Goal: Task Accomplishment & Management: Manage account settings

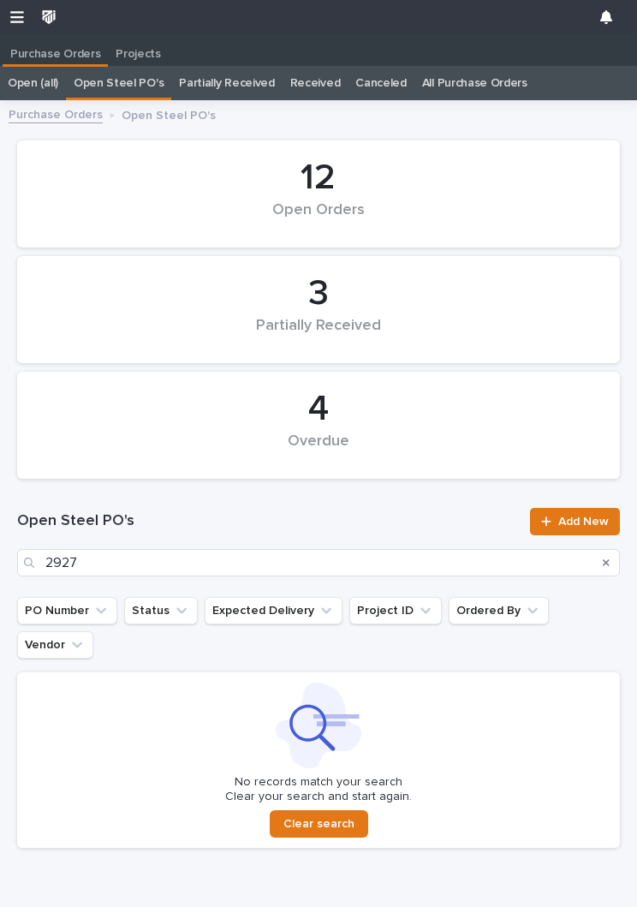
scroll to position [1, 0]
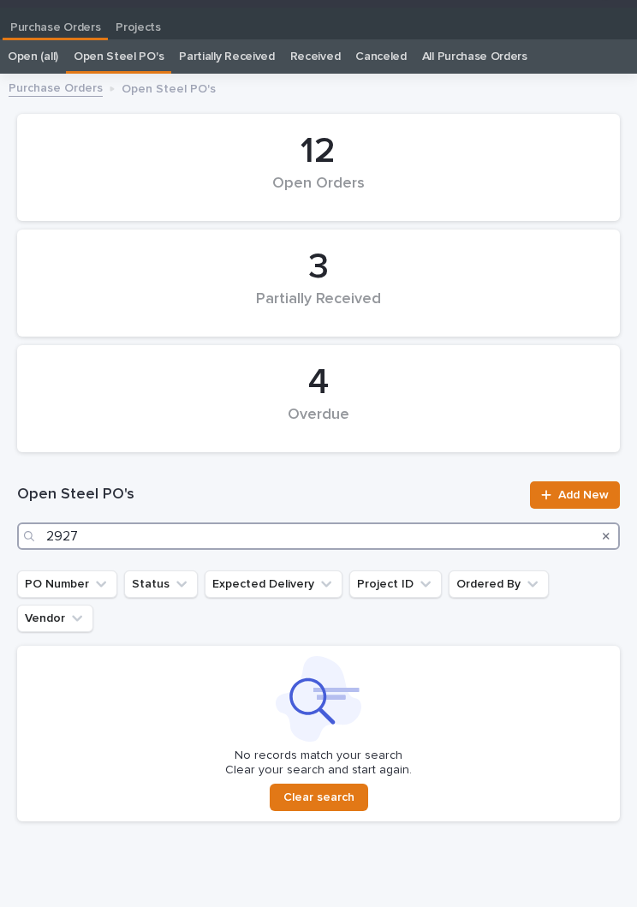
click at [199, 527] on input "2927" at bounding box center [318, 535] width 603 height 27
click at [441, 527] on input "2927" at bounding box center [318, 535] width 603 height 27
click at [409, 542] on input "2927" at bounding box center [318, 535] width 603 height 27
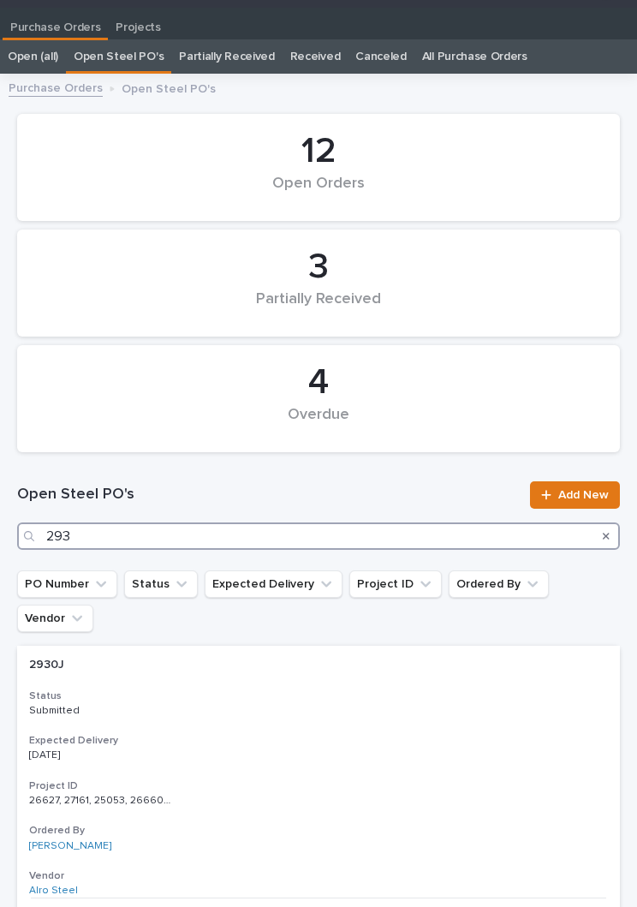
type input "2930"
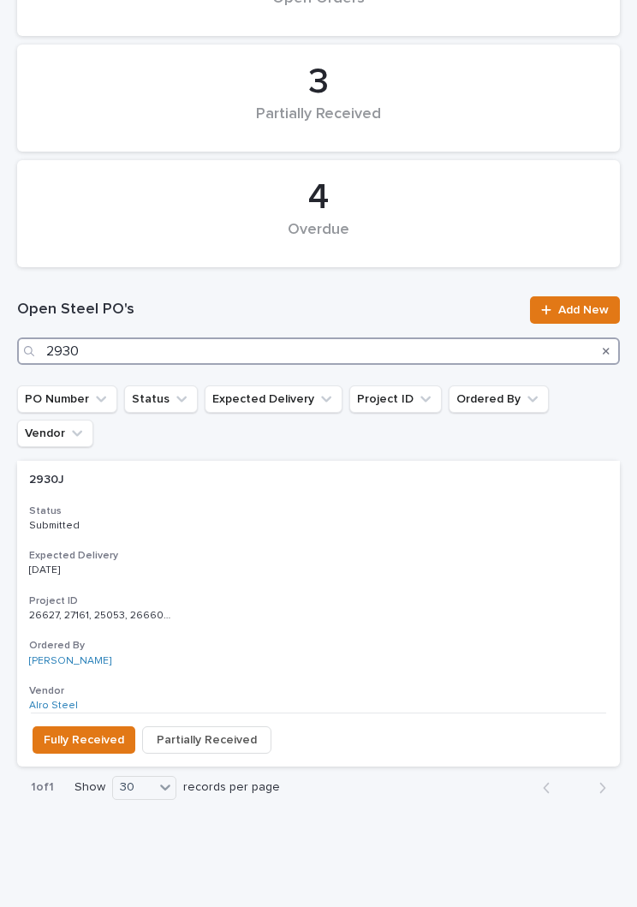
scroll to position [210, 0]
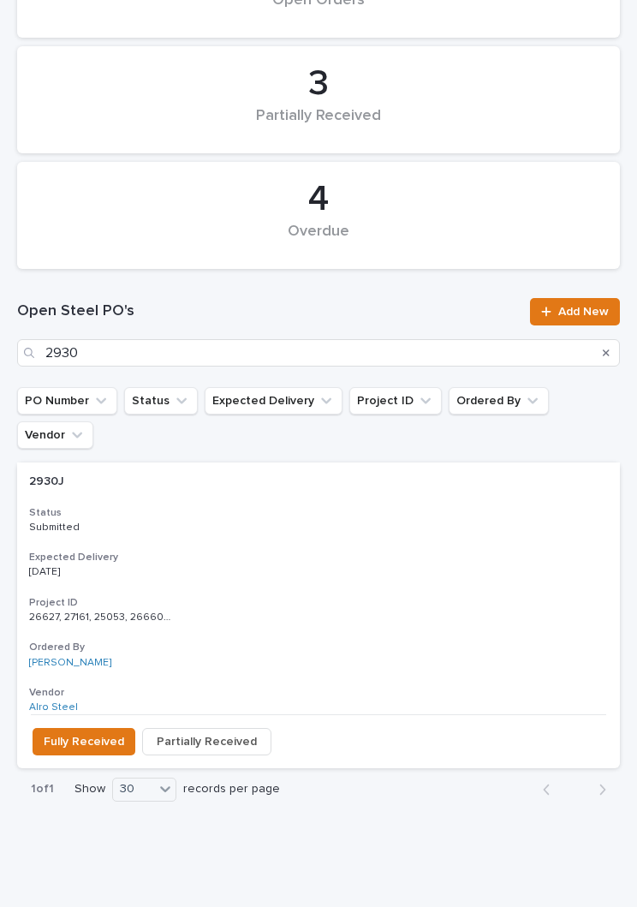
click at [287, 521] on p "Submitted" at bounding box center [318, 527] width 579 height 12
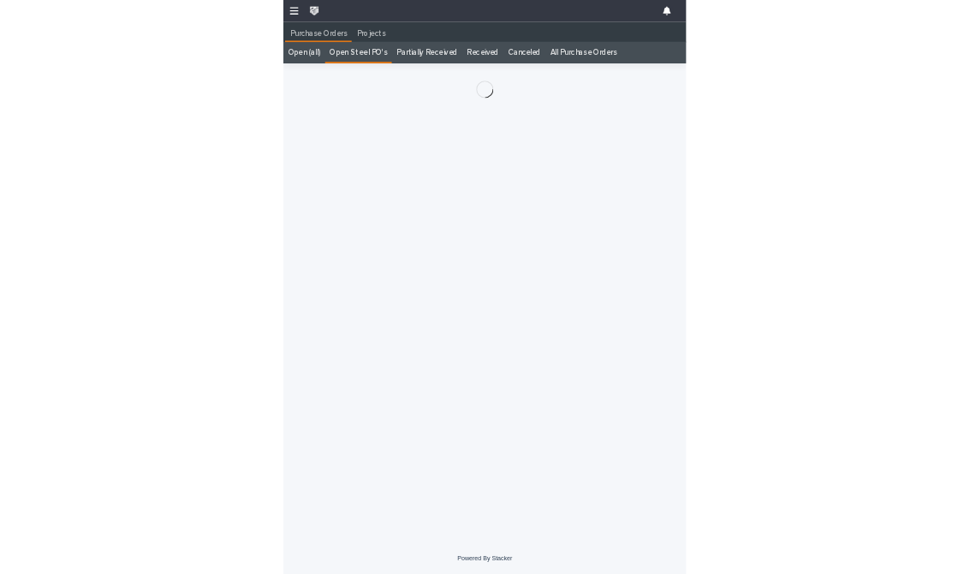
scroll to position [27, 0]
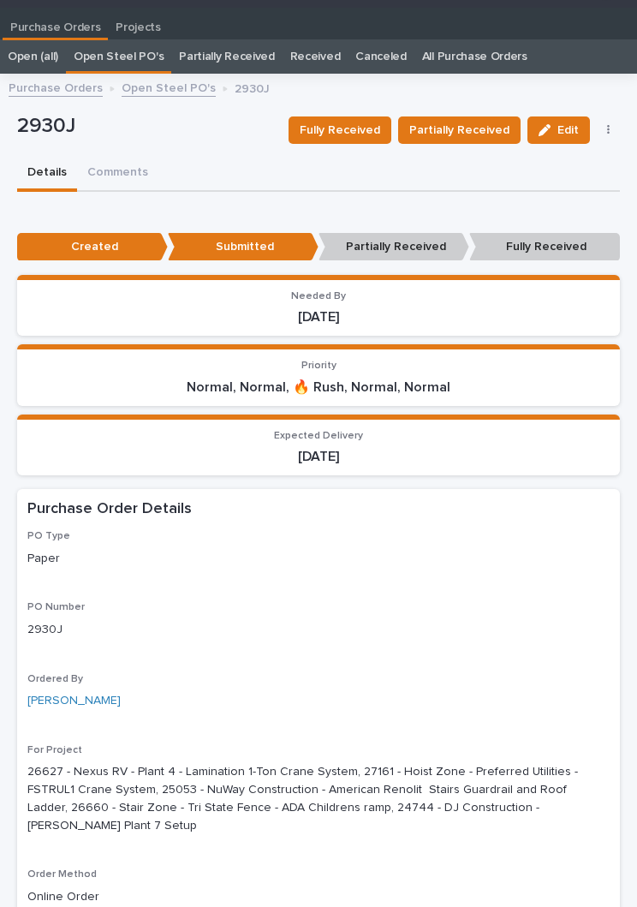
click at [364, 134] on span "Fully Received" at bounding box center [340, 130] width 80 height 21
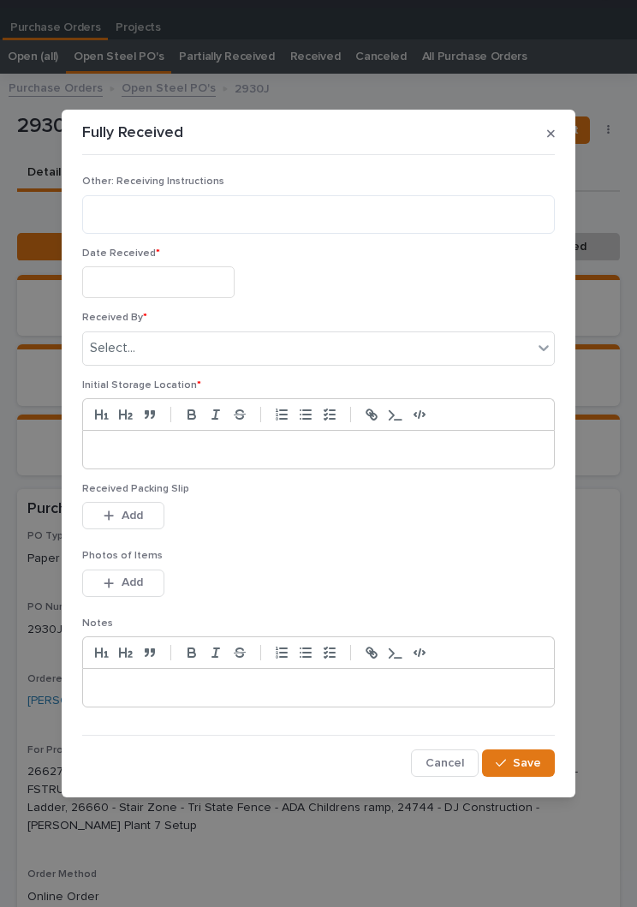
click at [174, 279] on input "text" at bounding box center [158, 282] width 152 height 32
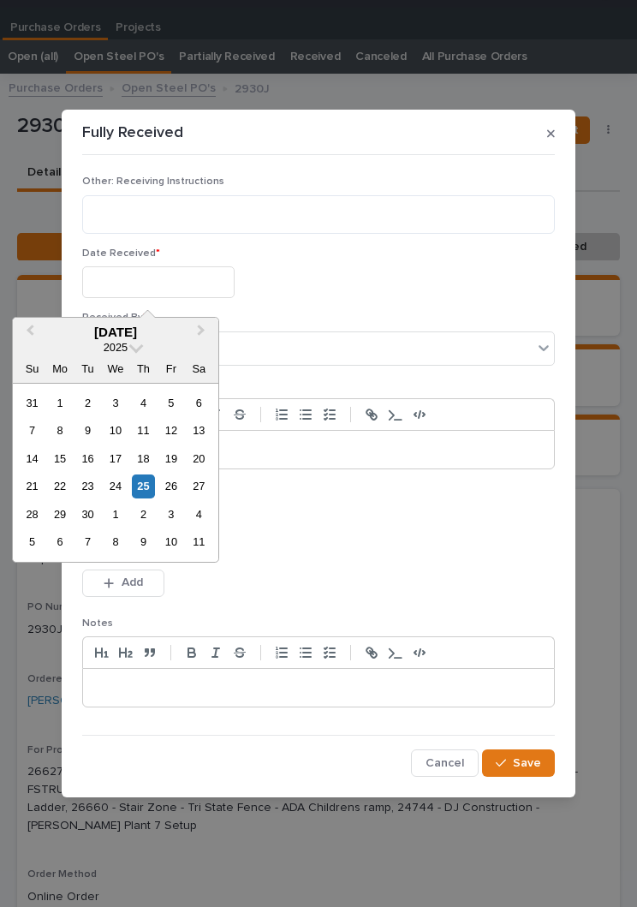
click at [159, 490] on div "26" at bounding box center [170, 485] width 23 height 23
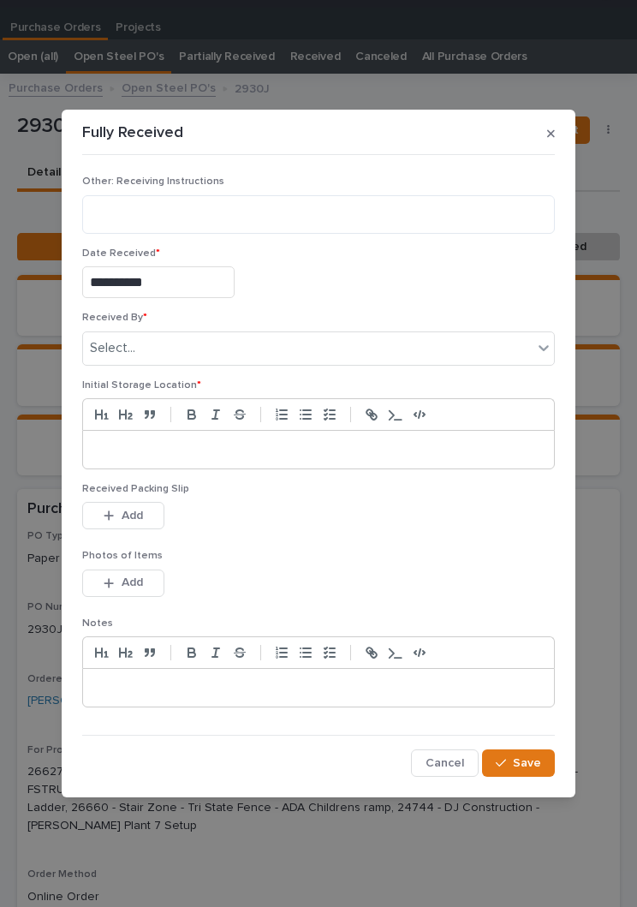
click at [193, 282] on input "**********" at bounding box center [158, 282] width 152 height 32
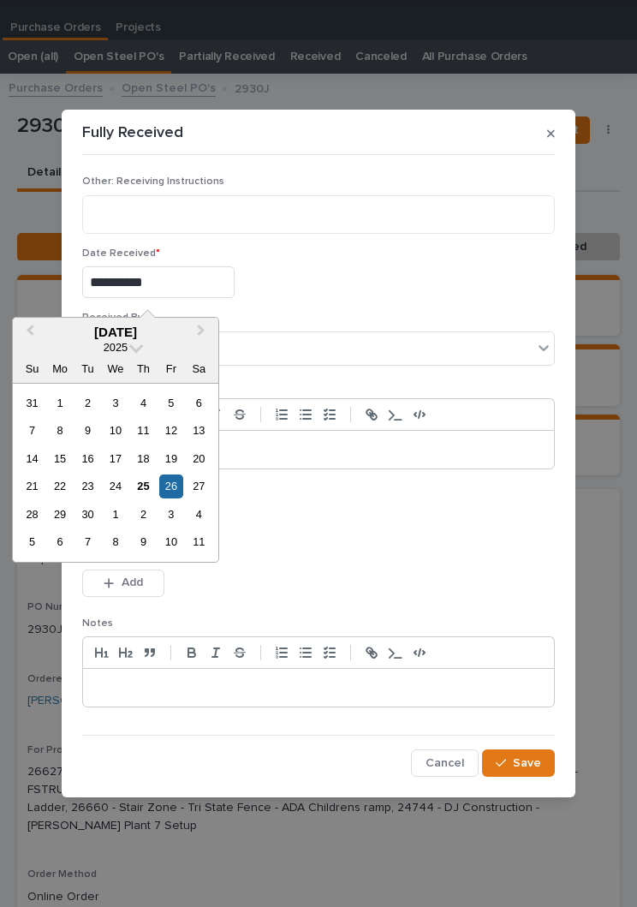
click at [146, 487] on div "25" at bounding box center [143, 485] width 23 height 23
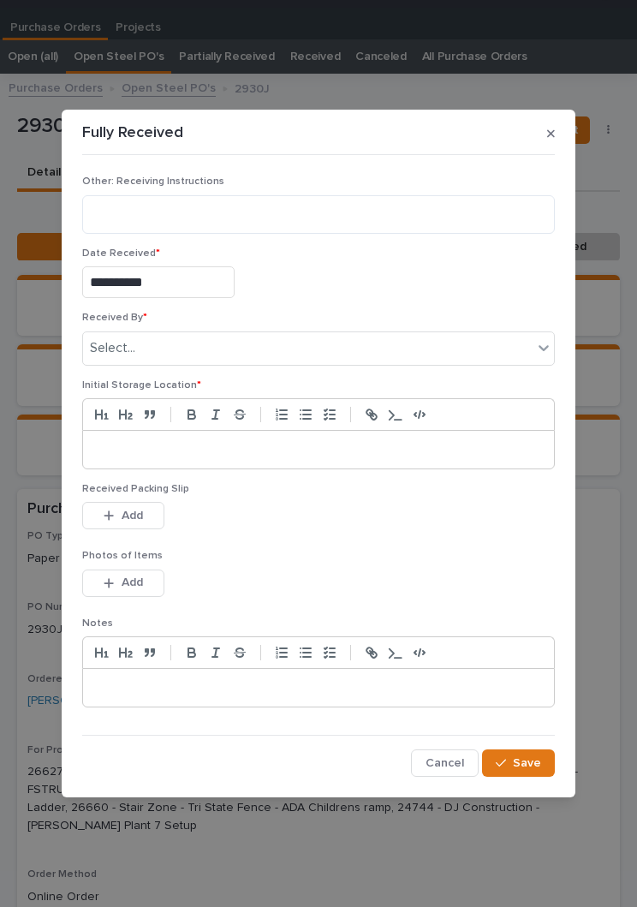
type input "**********"
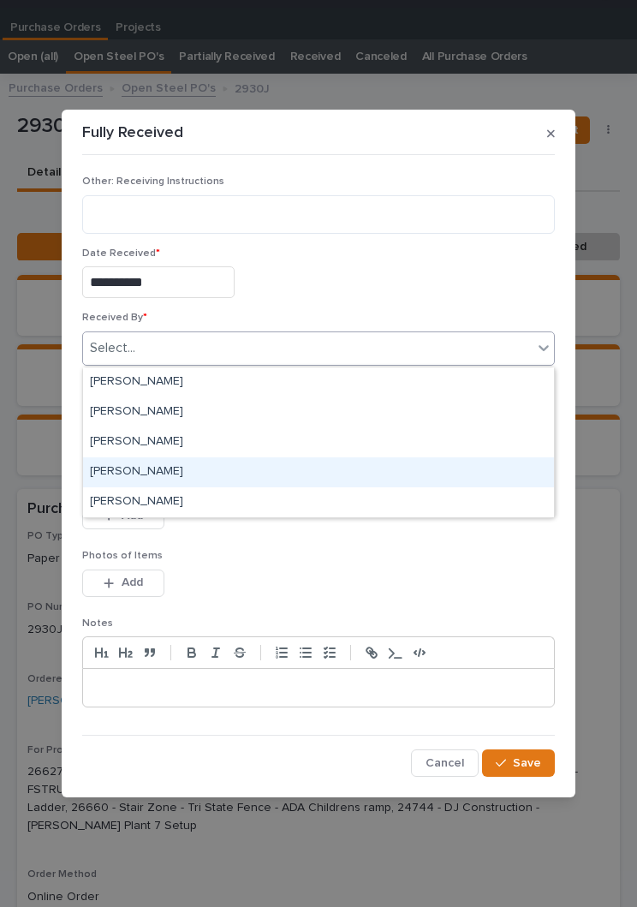
click at [238, 462] on div "[PERSON_NAME]" at bounding box center [318, 472] width 471 height 30
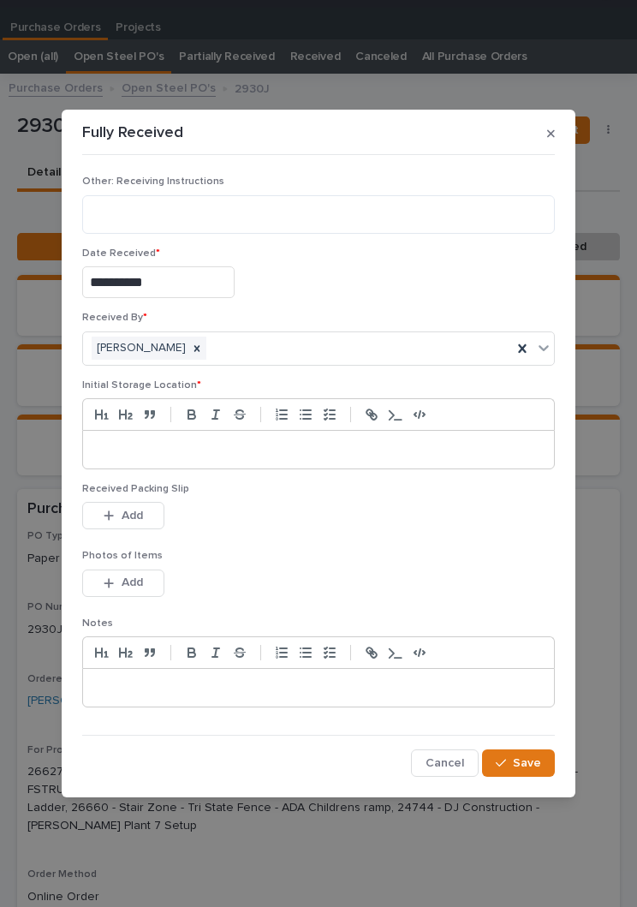
click at [307, 441] on div at bounding box center [318, 450] width 471 height 38
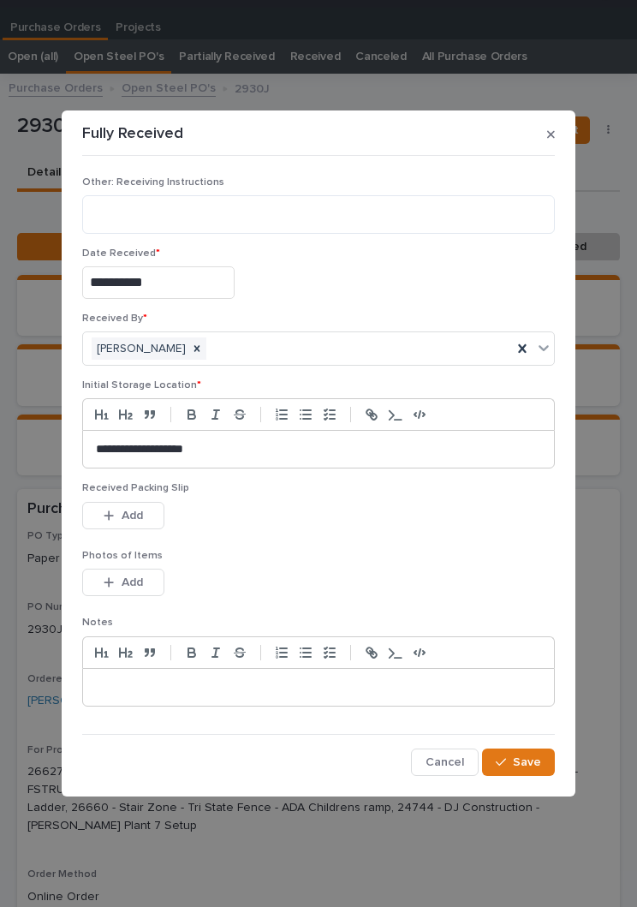
click at [373, 528] on div "This file cannot be opened Download File Add" at bounding box center [318, 519] width 473 height 34
click at [130, 523] on button "Add" at bounding box center [123, 515] width 82 height 27
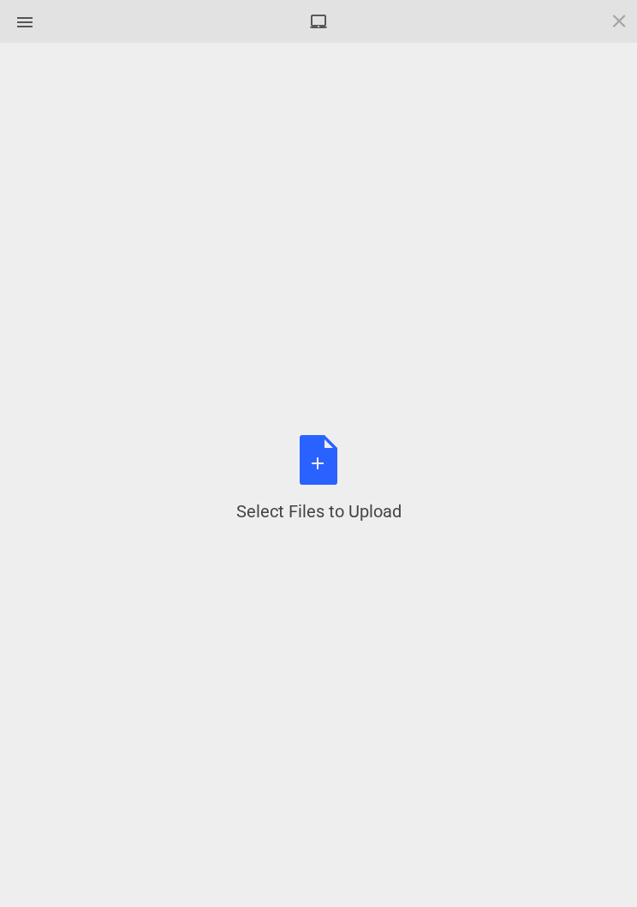
click at [321, 462] on div "Select Files to Upload or Drag and Drop, Copy and Paste Files" at bounding box center [318, 479] width 165 height 88
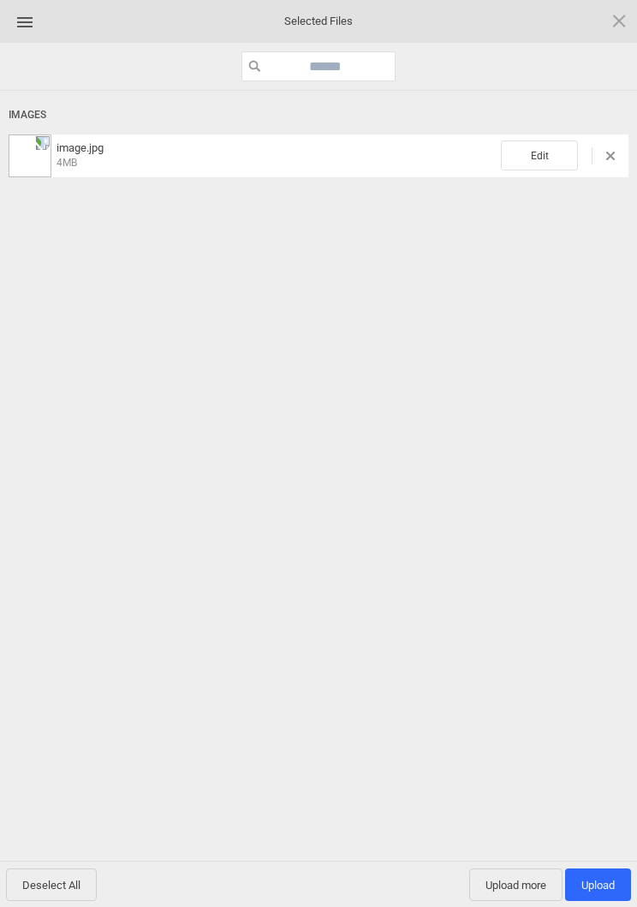
click at [552, 170] on span "Edit" at bounding box center [539, 155] width 77 height 30
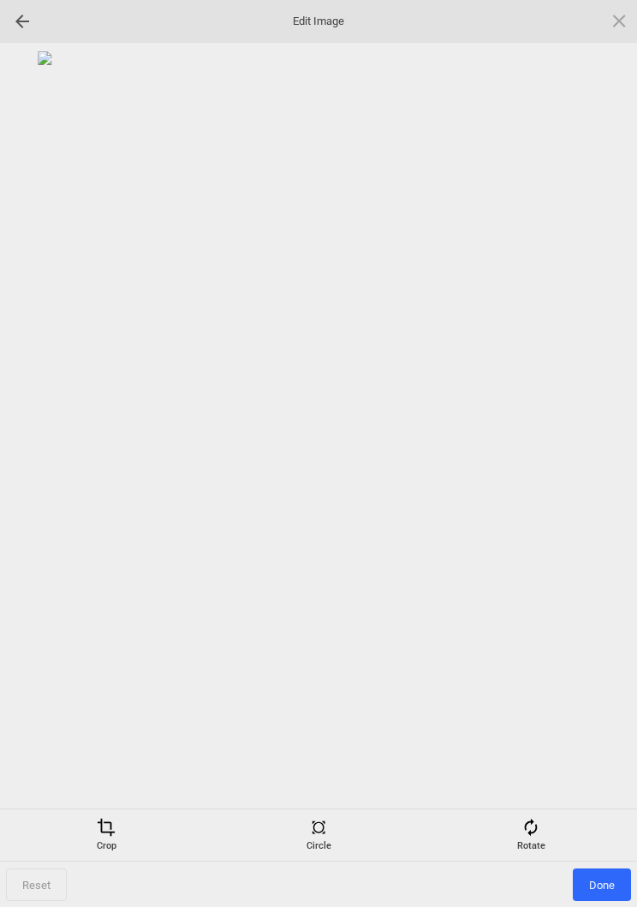
click at [527, 827] on span at bounding box center [530, 827] width 19 height 19
click at [591, 460] on div at bounding box center [598, 453] width 43 height 43
click at [597, 449] on div at bounding box center [598, 453] width 43 height 43
click at [601, 450] on div at bounding box center [598, 453] width 43 height 43
click at [598, 452] on div at bounding box center [598, 453] width 43 height 43
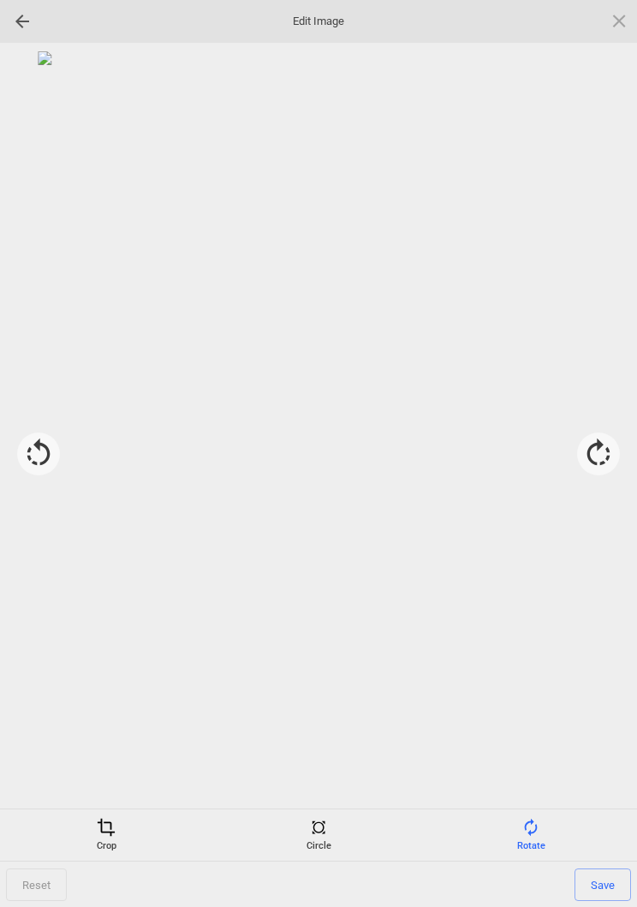
click at [109, 838] on div "Crop" at bounding box center [106, 835] width 204 height 34
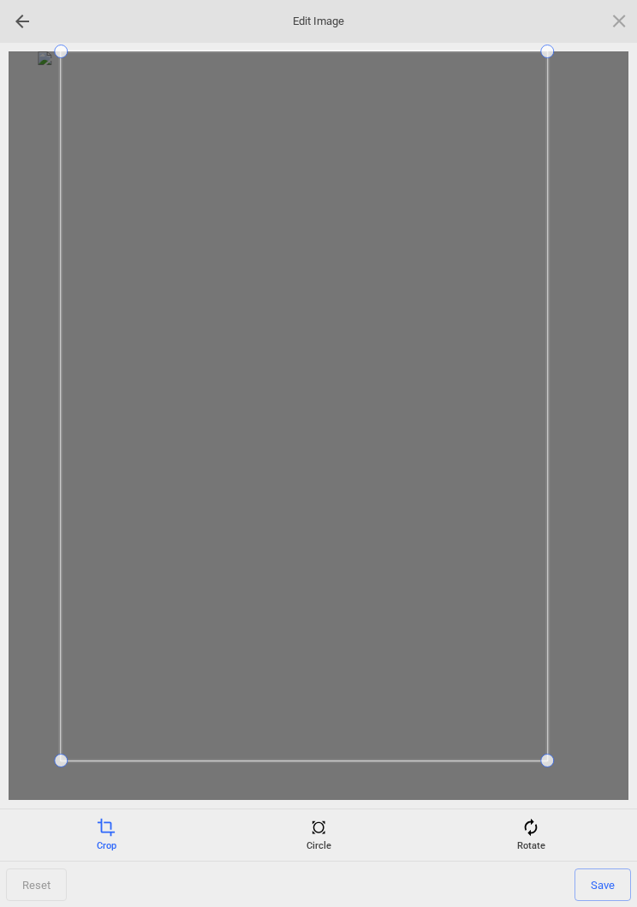
click at [37, 749] on div at bounding box center [319, 425] width 620 height 748
click at [607, 881] on span "Save" at bounding box center [602, 884] width 57 height 33
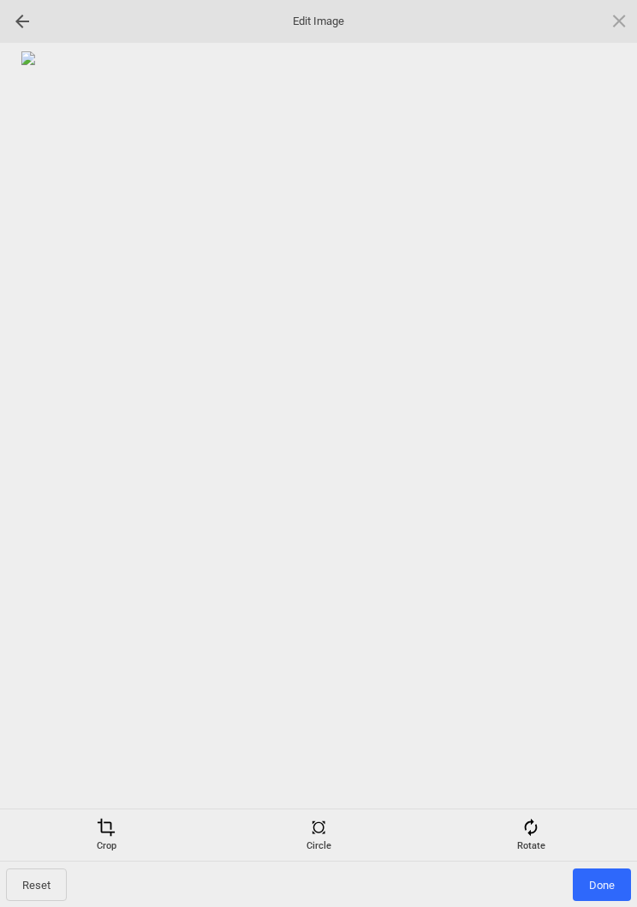
click at [604, 884] on span "Done" at bounding box center [602, 884] width 58 height 33
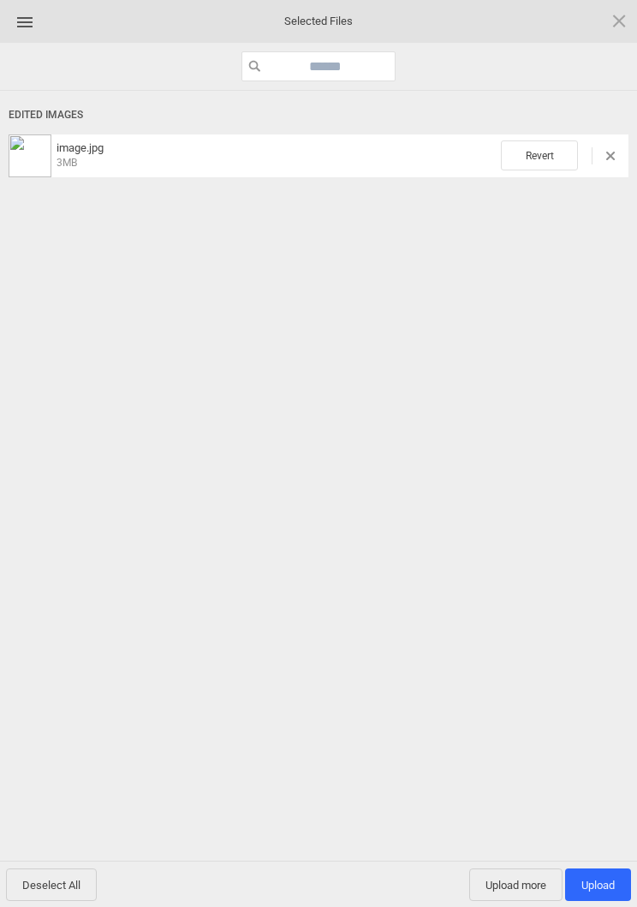
scroll to position [66, 0]
click at [527, 881] on span "Upload more" at bounding box center [515, 884] width 93 height 33
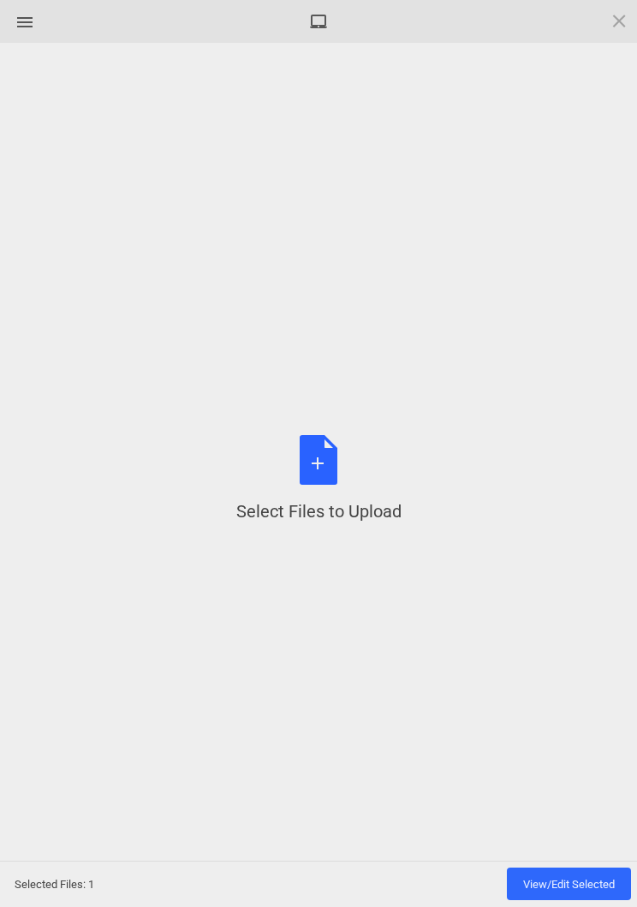
click at [307, 455] on div "Select Files to Upload or Drag and Drop, Copy and Paste Files" at bounding box center [318, 479] width 165 height 88
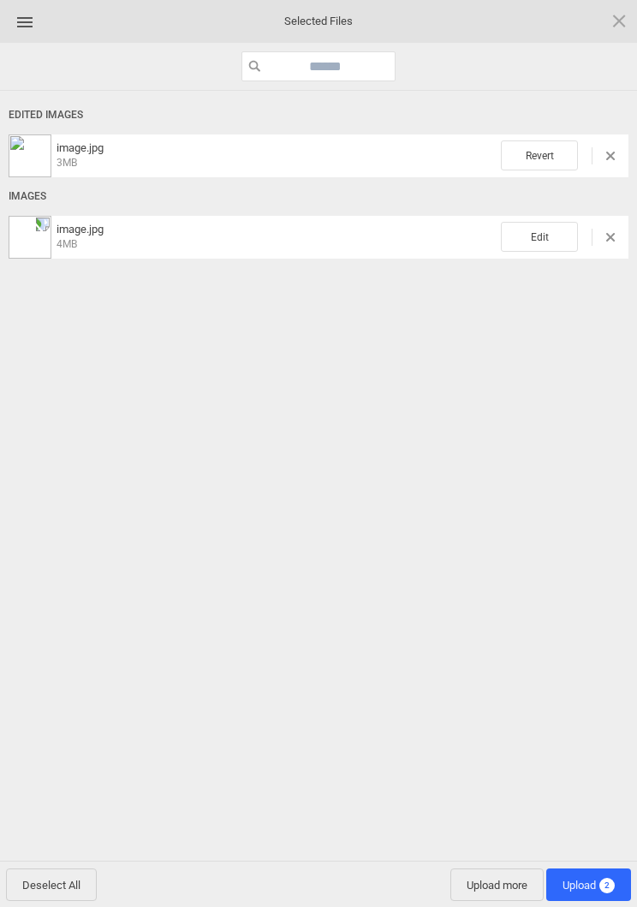
click at [551, 239] on span "Edit" at bounding box center [539, 237] width 77 height 30
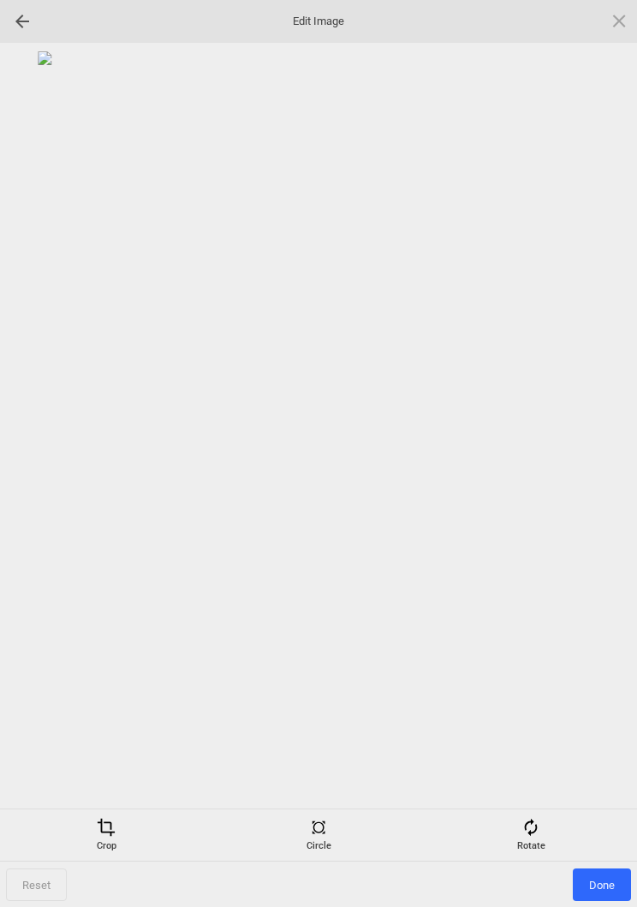
click at [534, 842] on div "Rotate" at bounding box center [531, 835] width 204 height 34
click at [603, 450] on div at bounding box center [598, 453] width 43 height 43
click at [602, 450] on div at bounding box center [598, 453] width 43 height 43
click at [598, 455] on div at bounding box center [598, 453] width 43 height 43
click at [599, 461] on div at bounding box center [598, 453] width 43 height 43
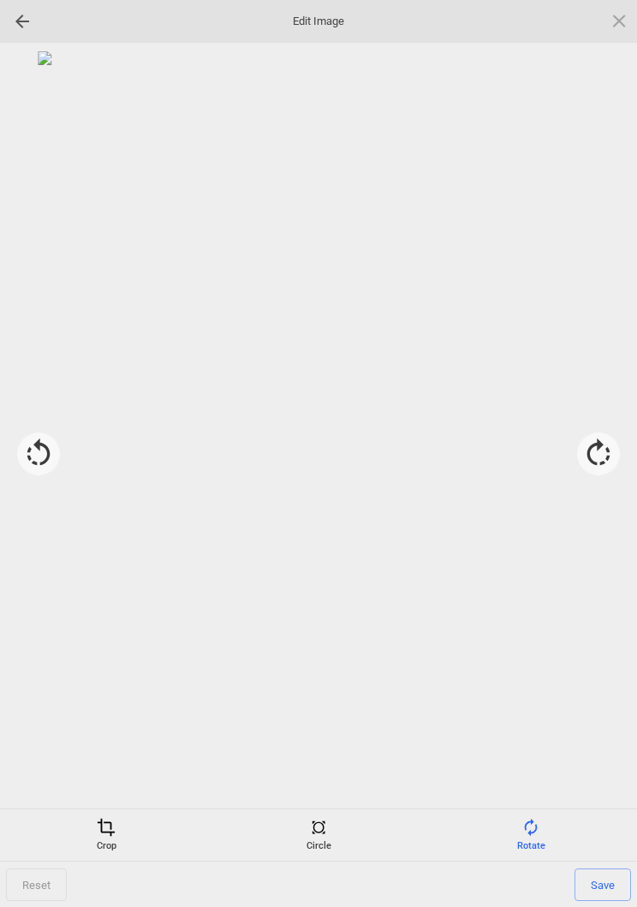
click at [128, 828] on div "Crop" at bounding box center [106, 835] width 204 height 34
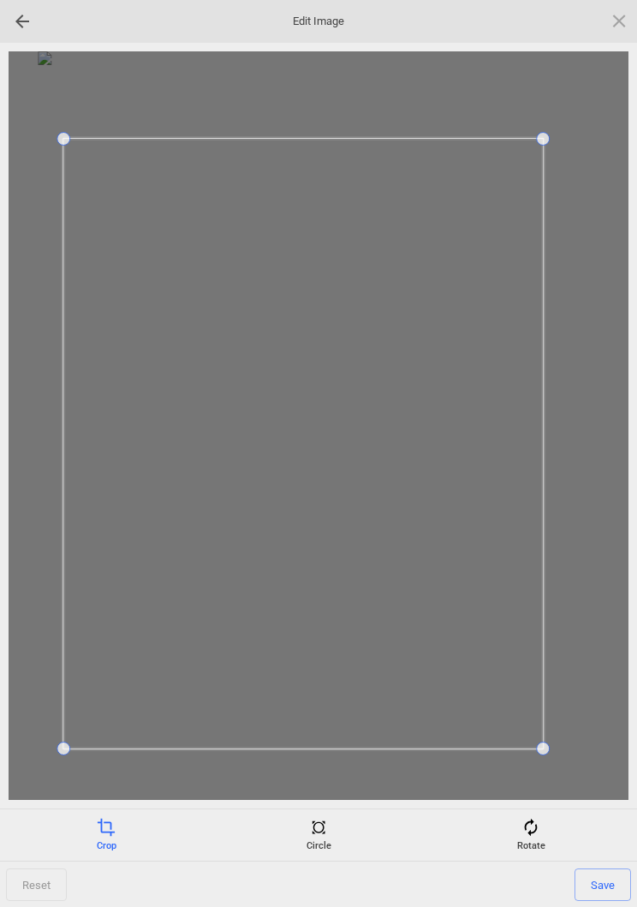
click at [599, 881] on span "Save" at bounding box center [602, 884] width 57 height 33
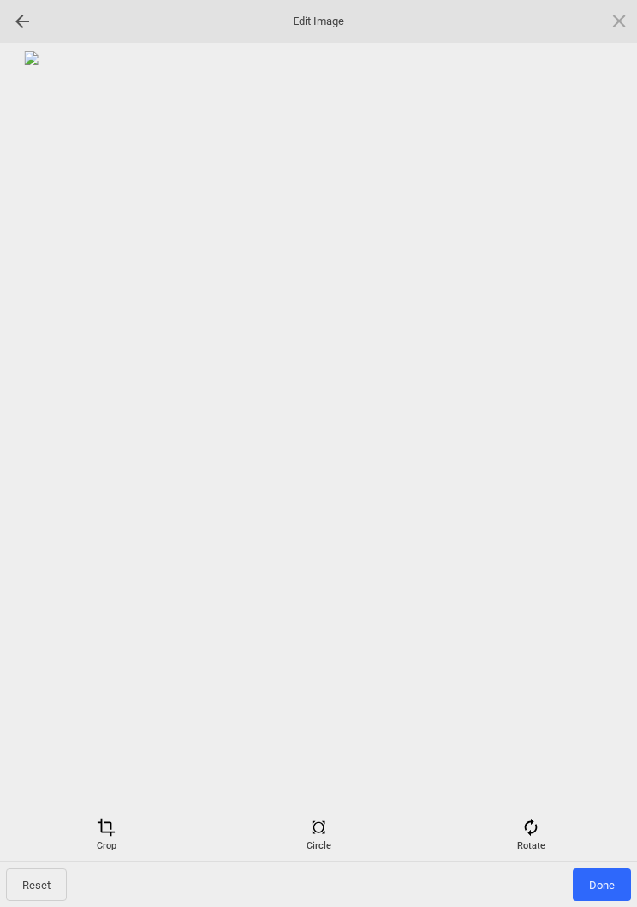
click at [604, 873] on span "Done" at bounding box center [602, 884] width 58 height 33
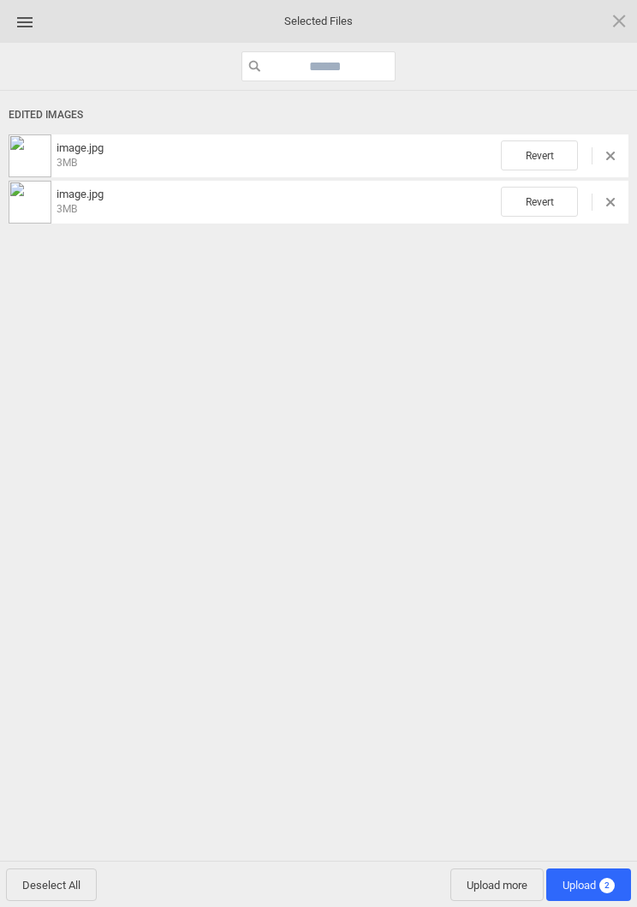
click at [483, 887] on span "Upload more" at bounding box center [496, 884] width 93 height 33
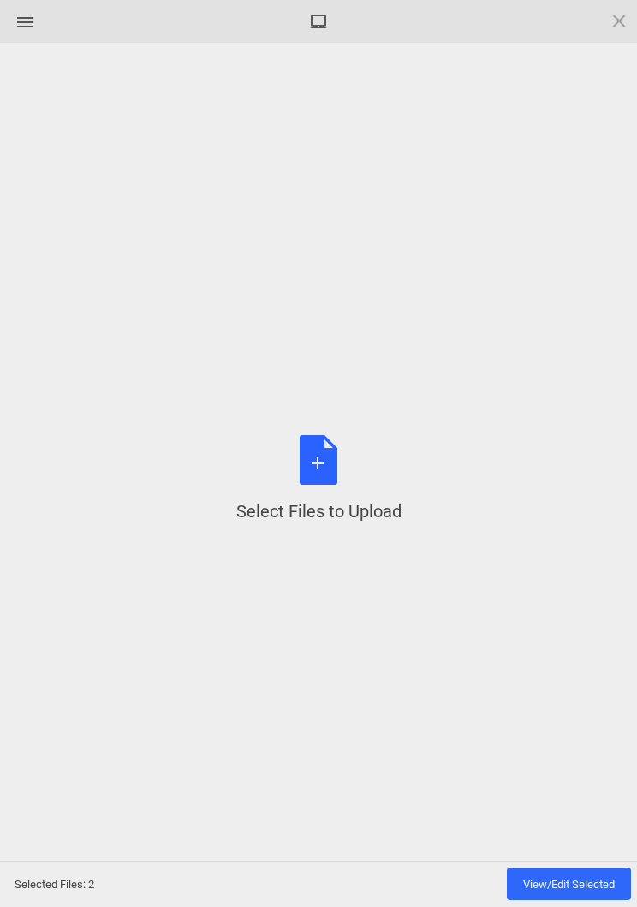
click at [326, 475] on div "Select Files to Upload or Drag and Drop, Copy and Paste Files" at bounding box center [318, 479] width 165 height 88
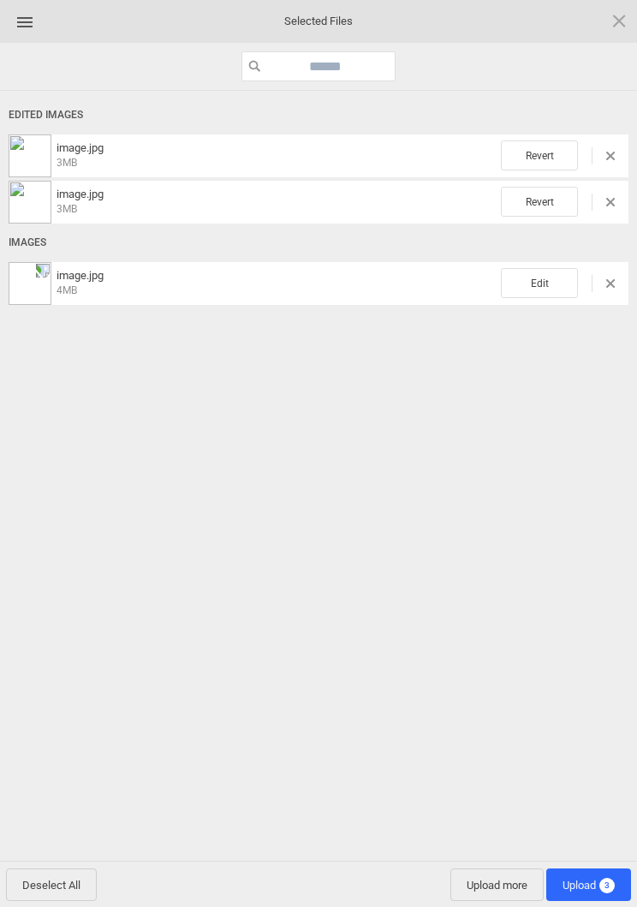
click at [553, 283] on span "Edit" at bounding box center [539, 283] width 77 height 30
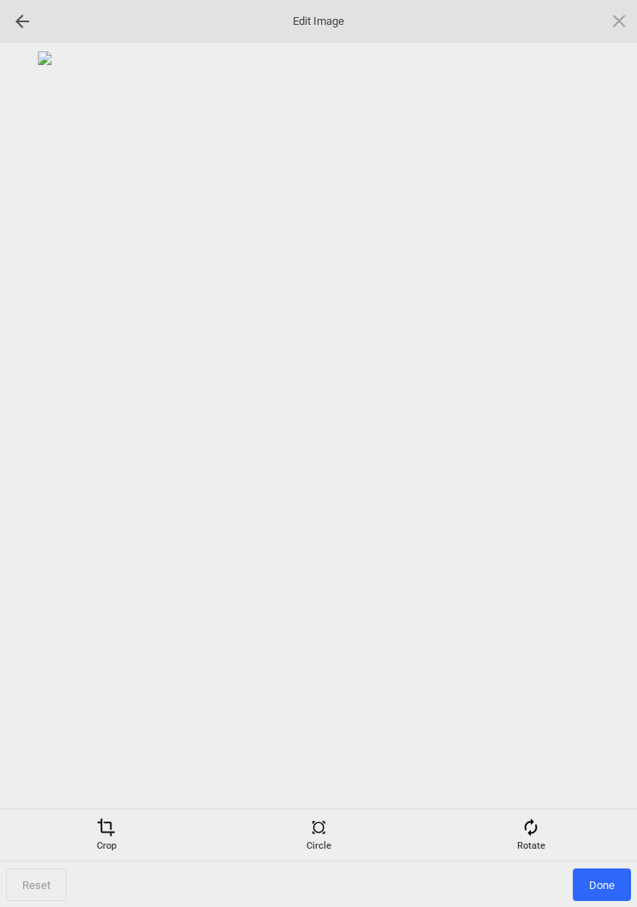
click at [547, 830] on div "Rotate" at bounding box center [531, 835] width 204 height 34
click at [600, 461] on div at bounding box center [598, 453] width 43 height 43
click at [598, 455] on div at bounding box center [598, 453] width 43 height 43
click at [598, 451] on div at bounding box center [598, 453] width 43 height 43
click at [604, 455] on div at bounding box center [598, 453] width 43 height 43
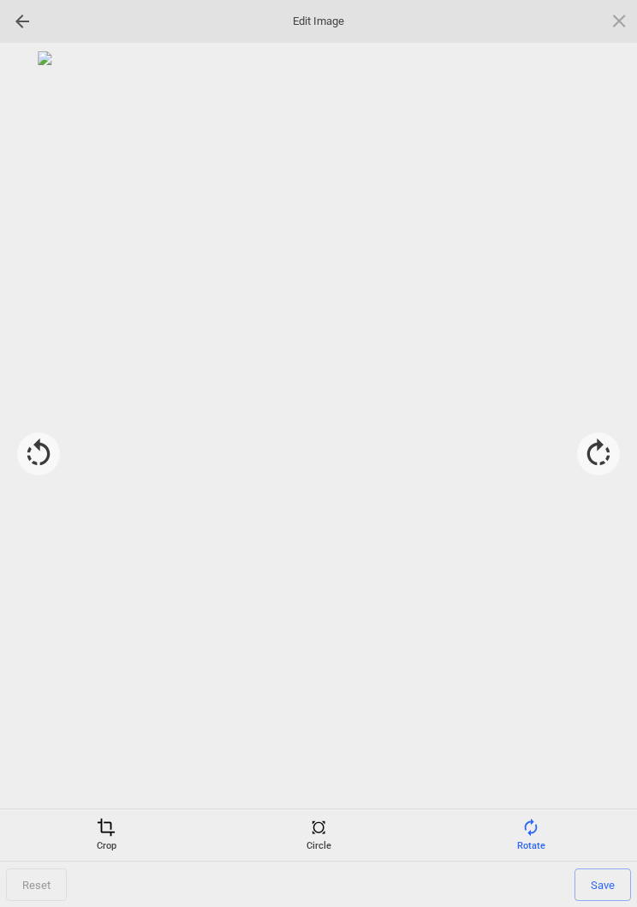
click at [116, 832] on div "Crop" at bounding box center [106, 835] width 204 height 34
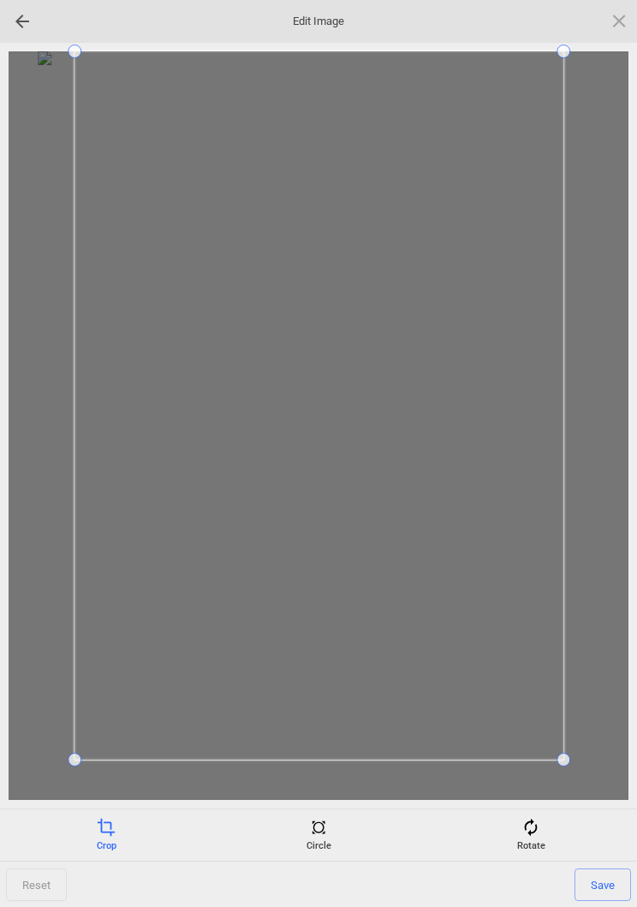
click at [39, 755] on div at bounding box center [319, 425] width 620 height 748
click at [590, 56] on div at bounding box center [319, 425] width 620 height 748
click at [609, 889] on span "Save" at bounding box center [602, 884] width 57 height 33
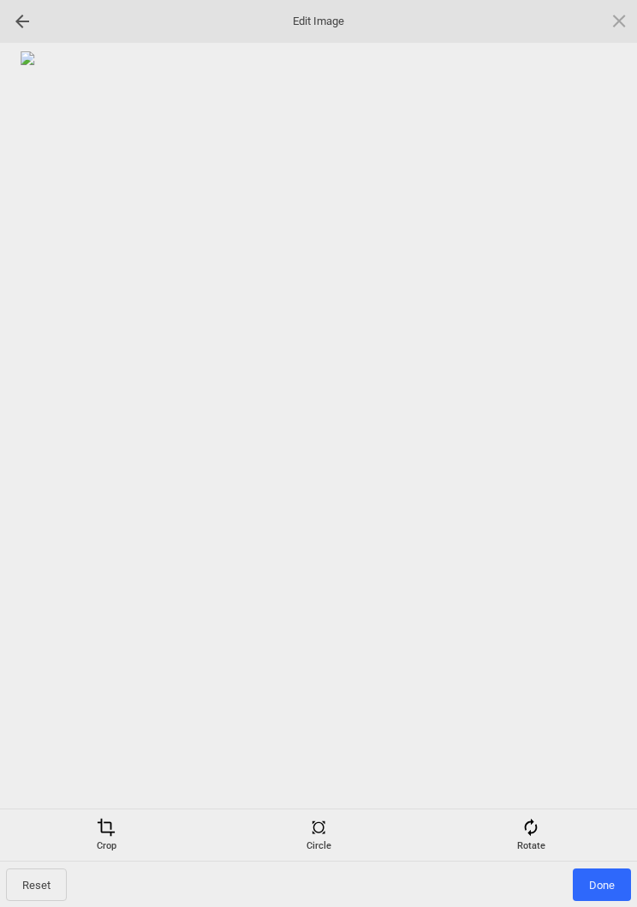
click at [599, 890] on span "Done" at bounding box center [602, 884] width 58 height 33
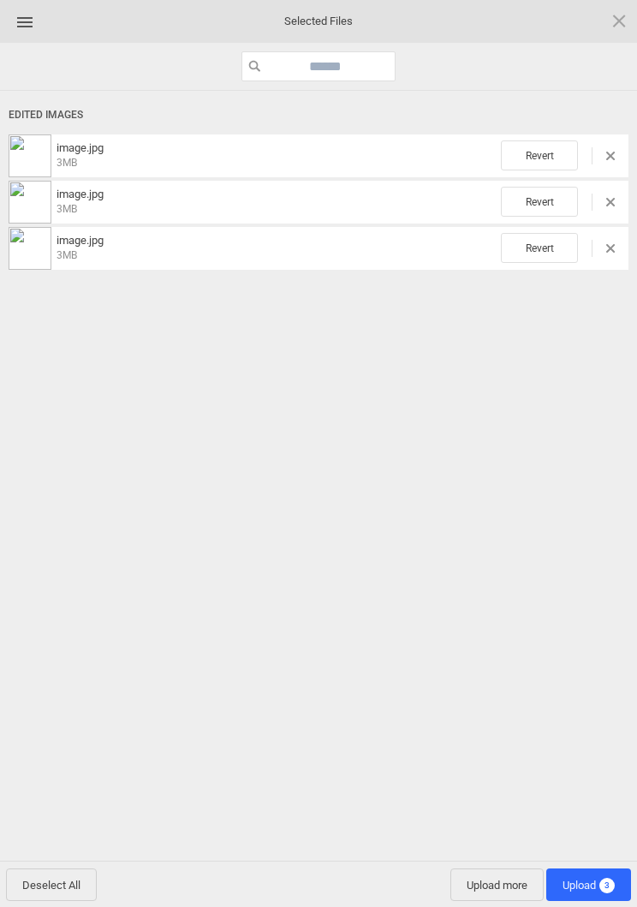
click at [488, 895] on span "Upload more" at bounding box center [496, 884] width 93 height 33
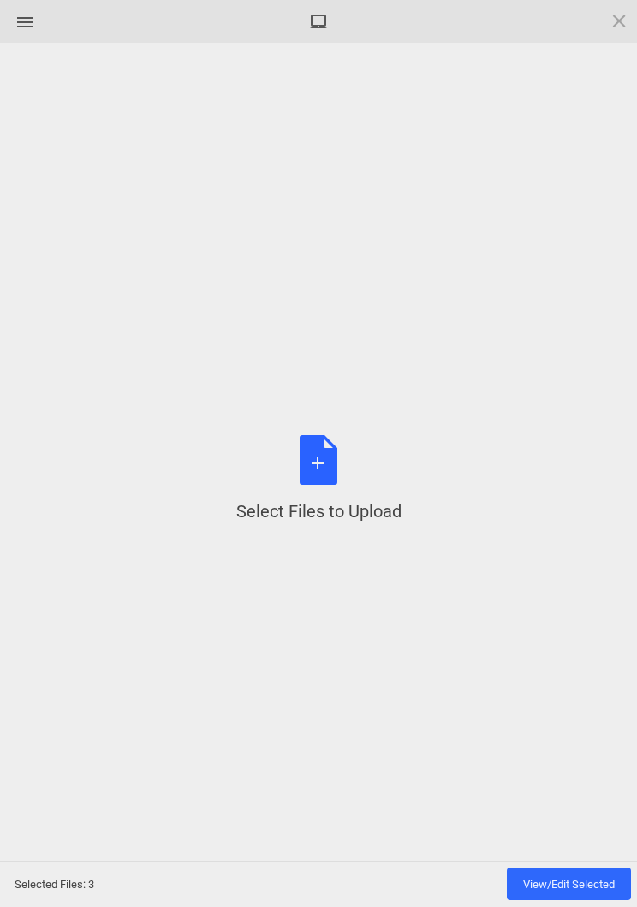
click at [336, 479] on div "Select Files to Upload or Drag and Drop, Copy and Paste Files" at bounding box center [318, 479] width 165 height 88
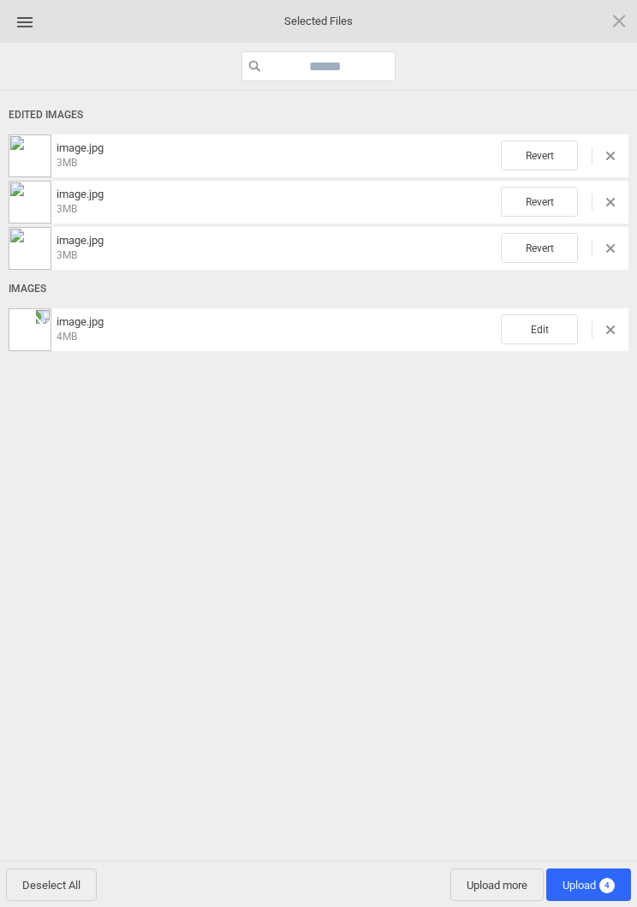
click at [548, 327] on span "Edit" at bounding box center [539, 329] width 77 height 30
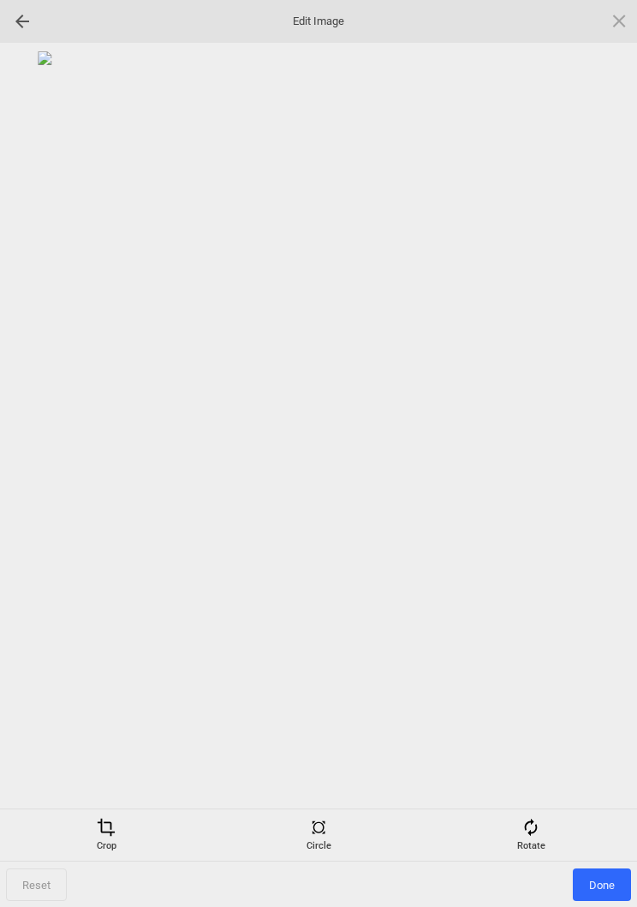
click at [535, 818] on span at bounding box center [530, 827] width 19 height 19
click at [601, 455] on div at bounding box center [598, 453] width 43 height 43
click at [600, 455] on div at bounding box center [598, 453] width 43 height 43
click at [602, 455] on div at bounding box center [598, 453] width 43 height 43
click at [598, 455] on div at bounding box center [598, 453] width 43 height 43
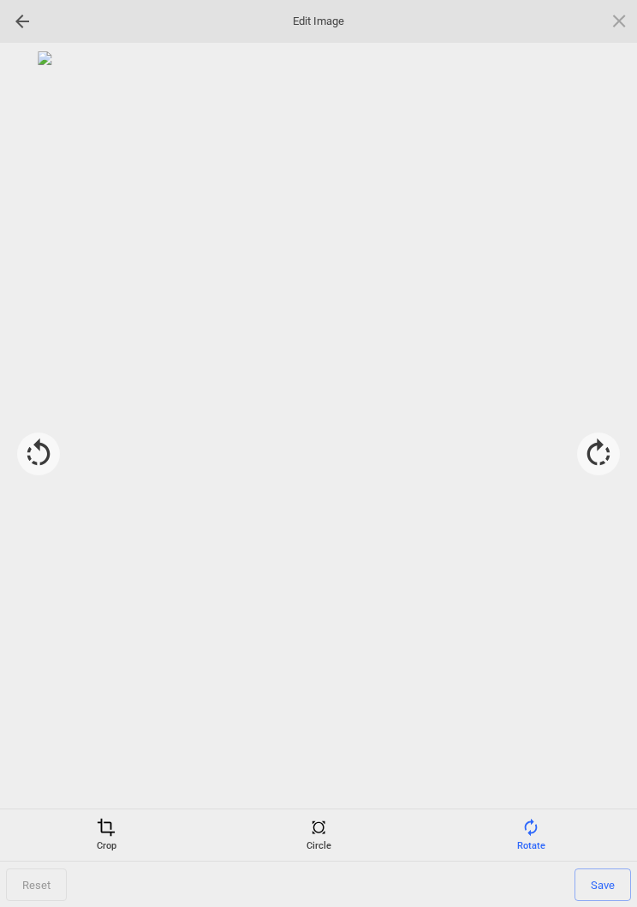
click at [92, 832] on div "Crop" at bounding box center [106, 835] width 204 height 34
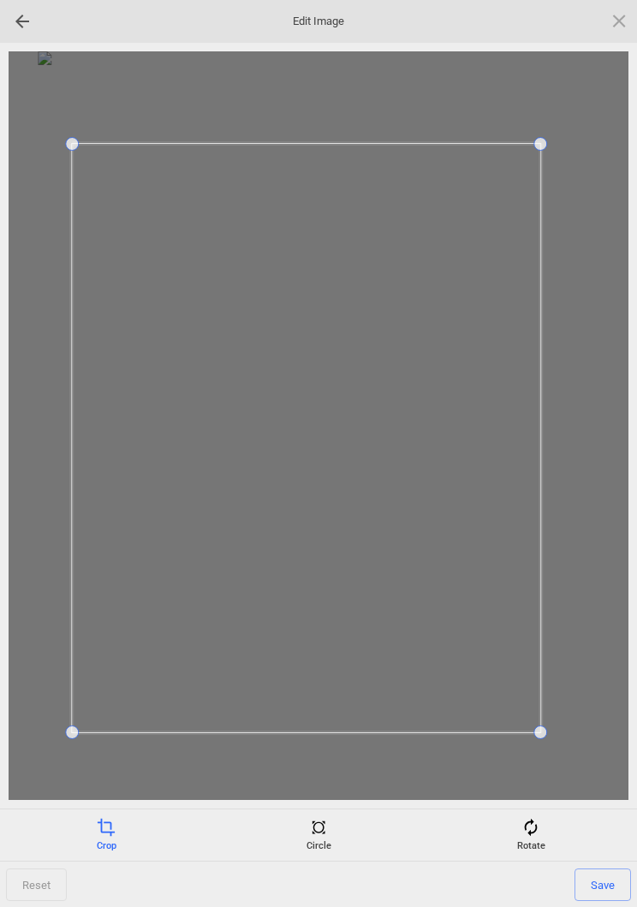
click at [610, 868] on span "Save" at bounding box center [602, 884] width 57 height 33
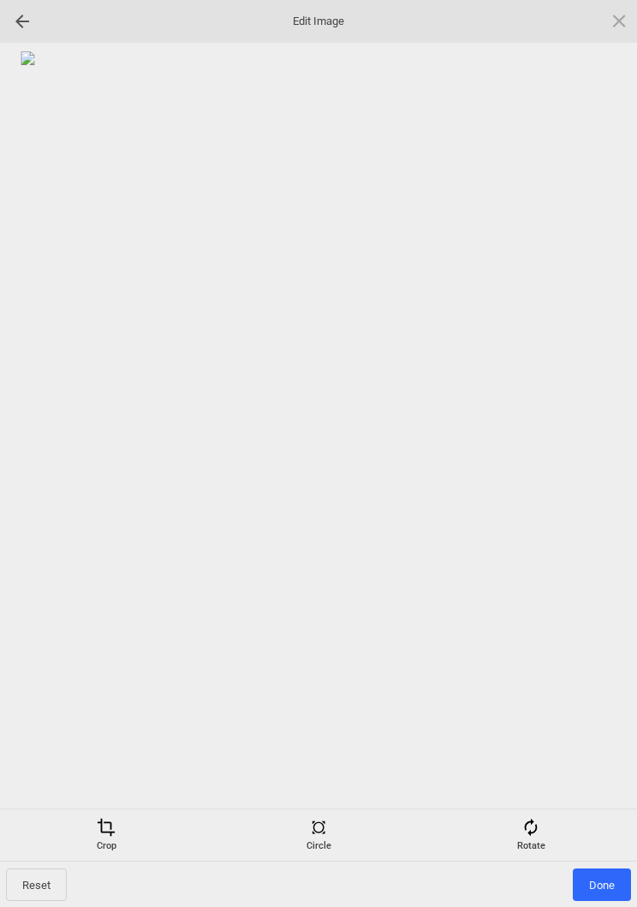
click at [606, 884] on span "Done" at bounding box center [602, 884] width 58 height 33
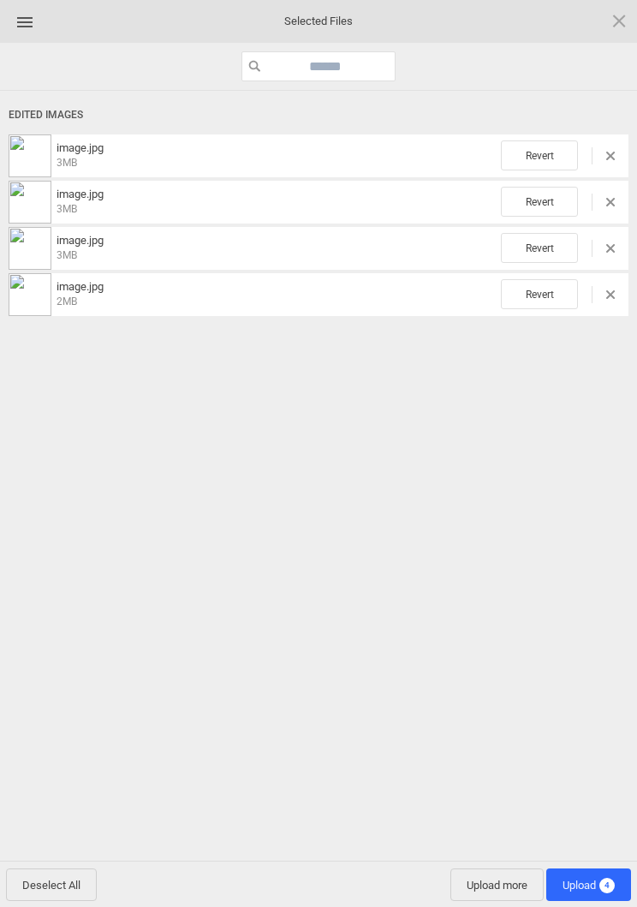
click at [607, 880] on span "4" at bounding box center [606, 885] width 15 height 15
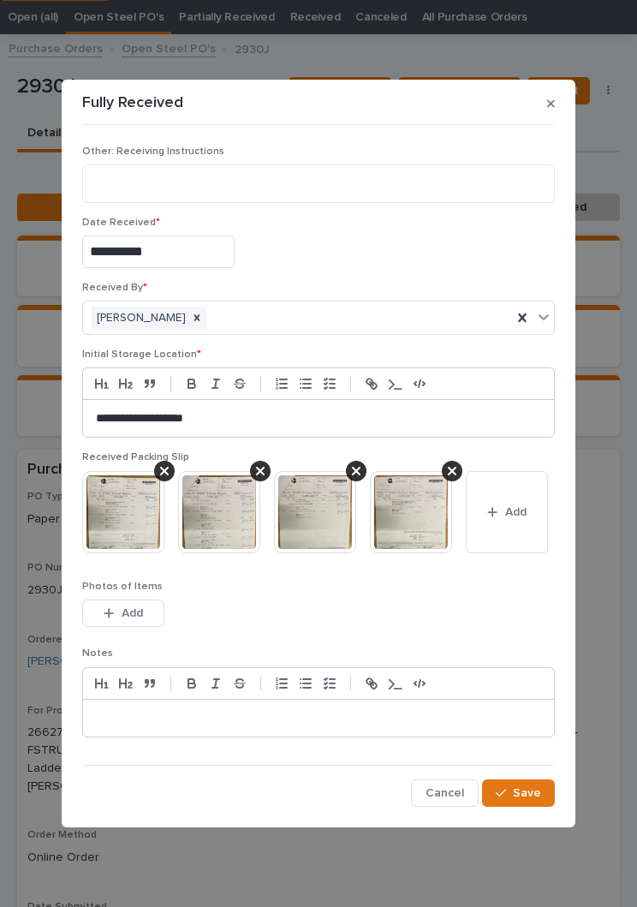
click at [543, 797] on button "Save" at bounding box center [518, 792] width 73 height 27
